Goal: Complete application form

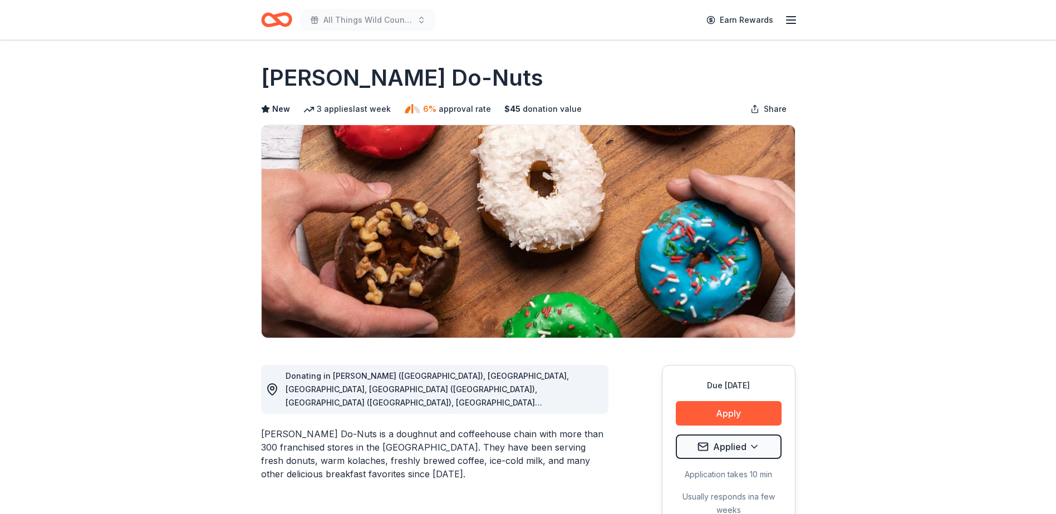
scroll to position [167, 0]
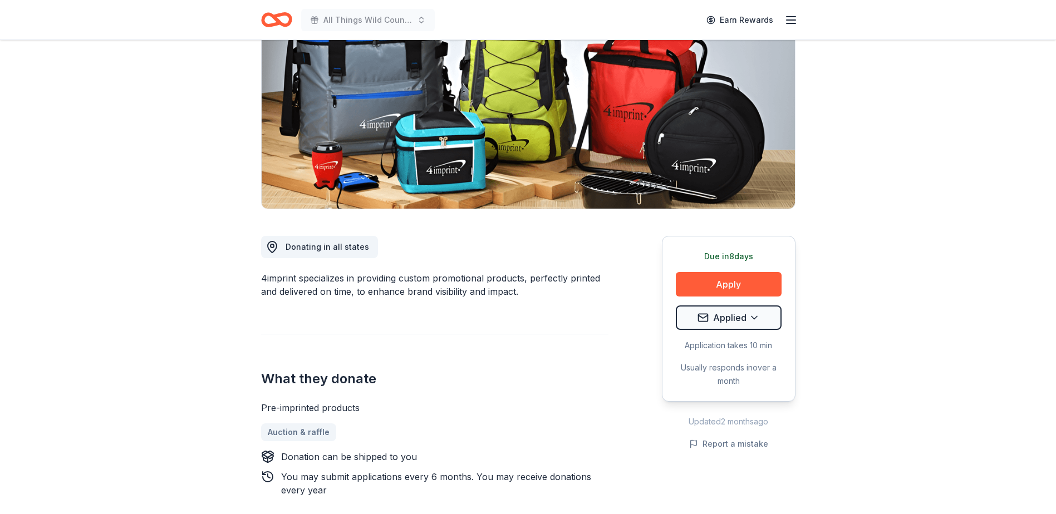
scroll to position [167, 0]
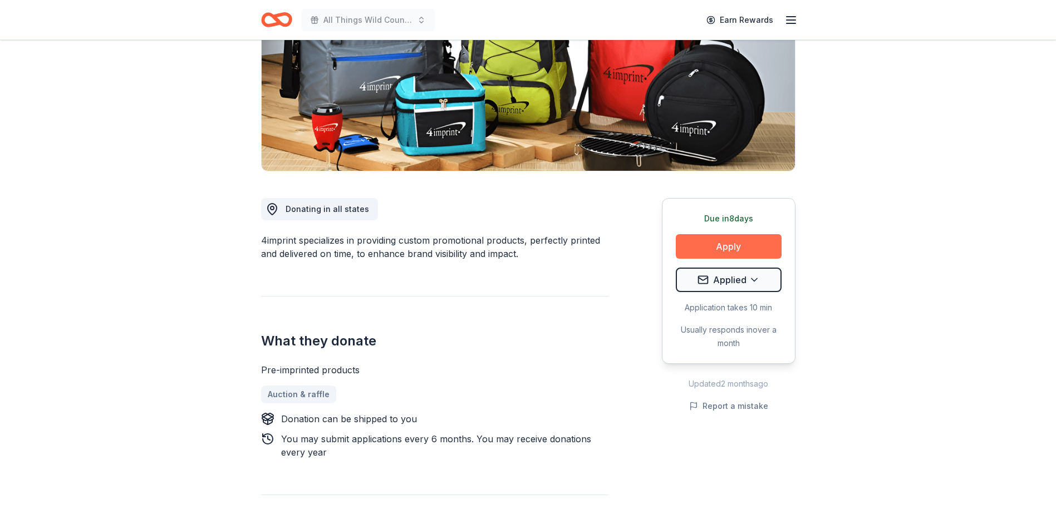
click at [723, 250] on button "Apply" at bounding box center [729, 246] width 106 height 24
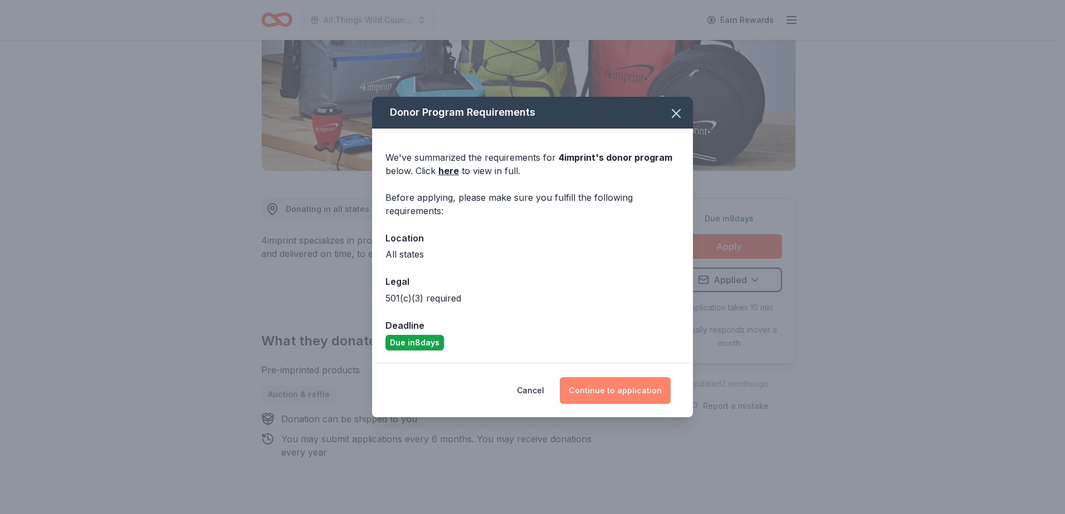
click at [625, 396] on button "Continue to application" at bounding box center [615, 390] width 111 height 27
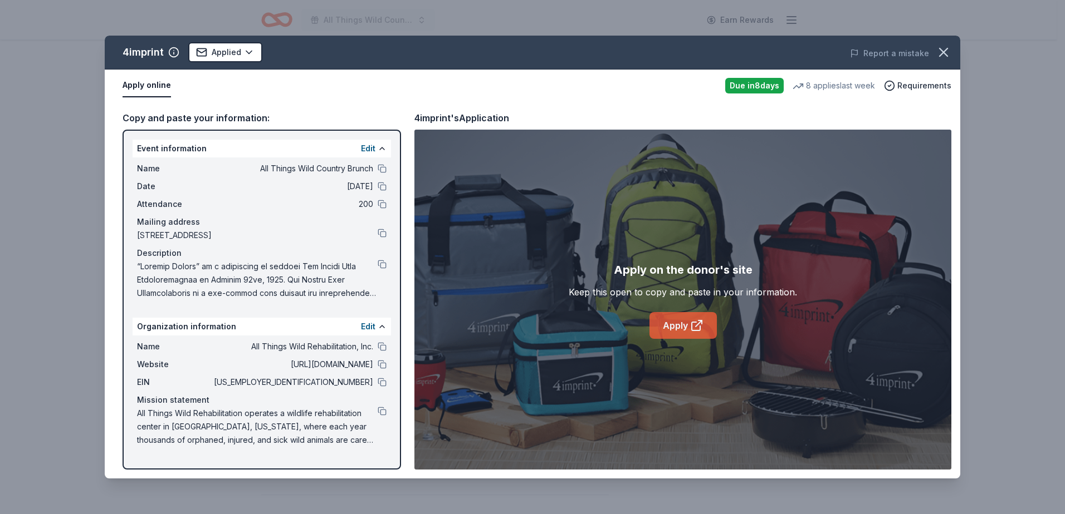
click at [688, 325] on link "Apply" at bounding box center [682, 325] width 67 height 27
click at [944, 52] on icon "button" at bounding box center [943, 53] width 16 height 16
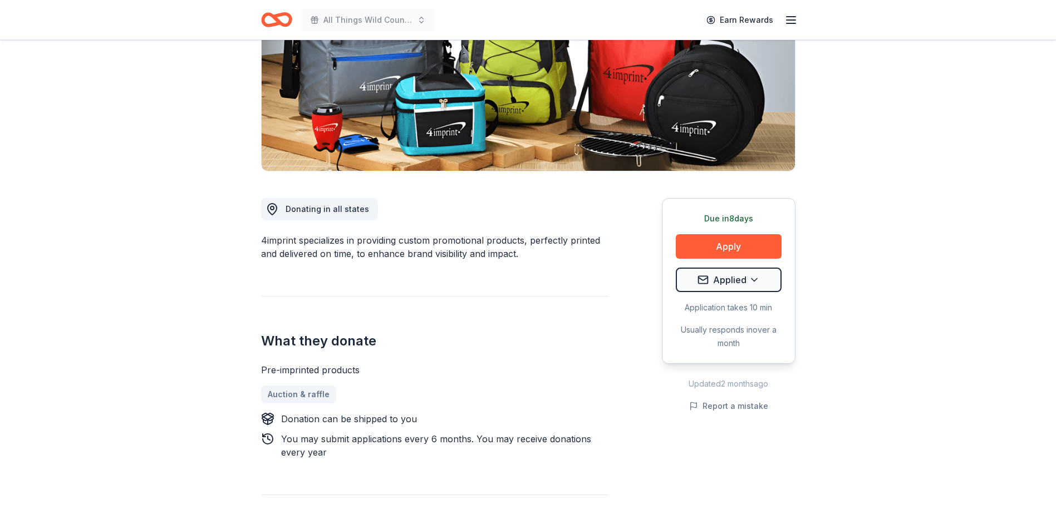
scroll to position [0, 0]
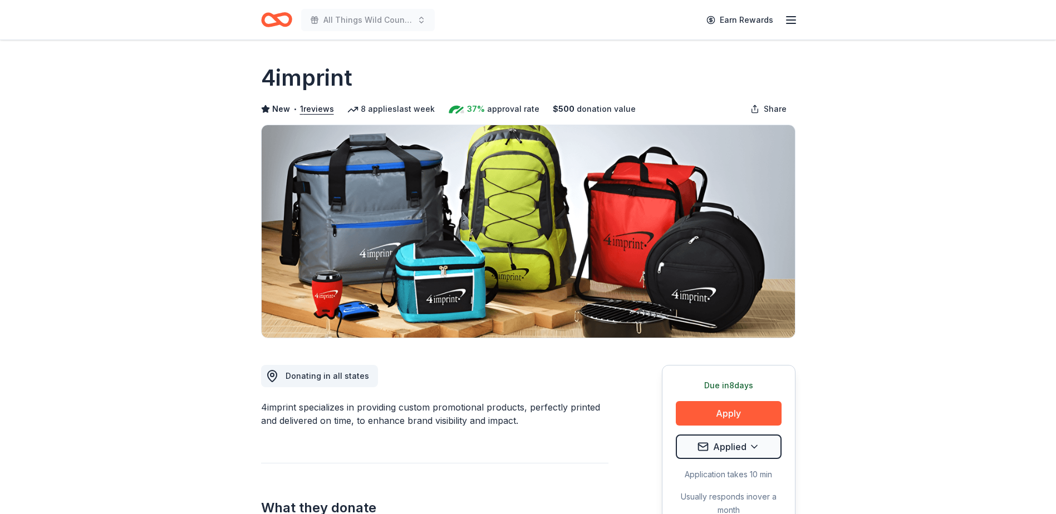
click at [792, 17] on line "button" at bounding box center [791, 17] width 9 height 0
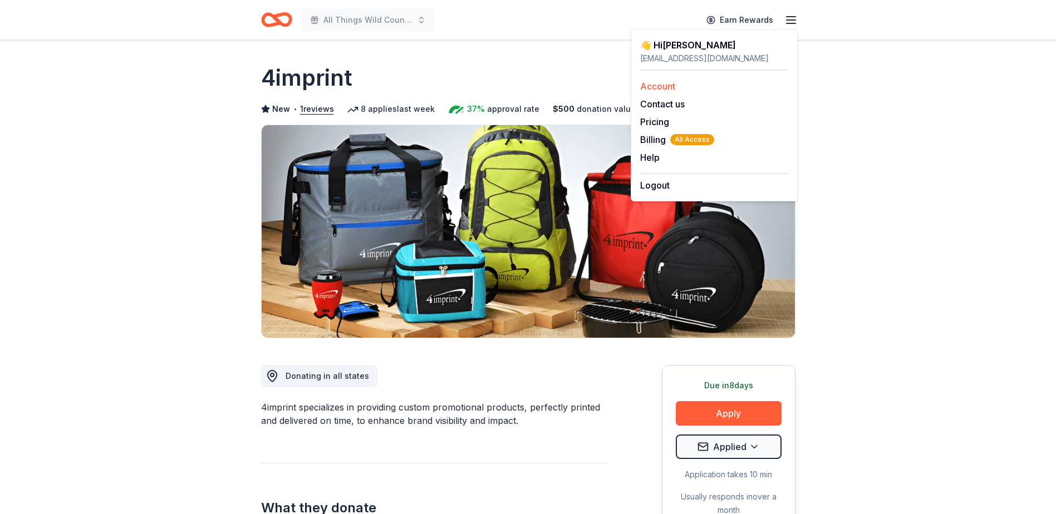
click at [659, 86] on link "Account" at bounding box center [657, 86] width 35 height 11
